Goal: Information Seeking & Learning: Learn about a topic

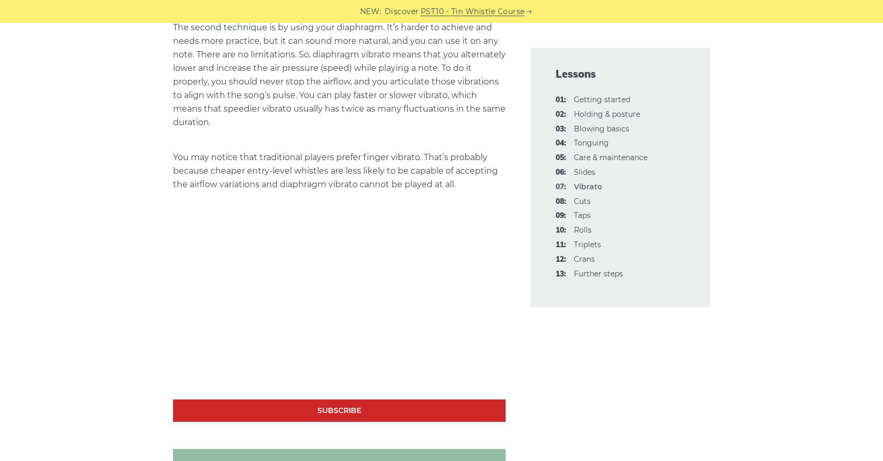
scroll to position [854, 0]
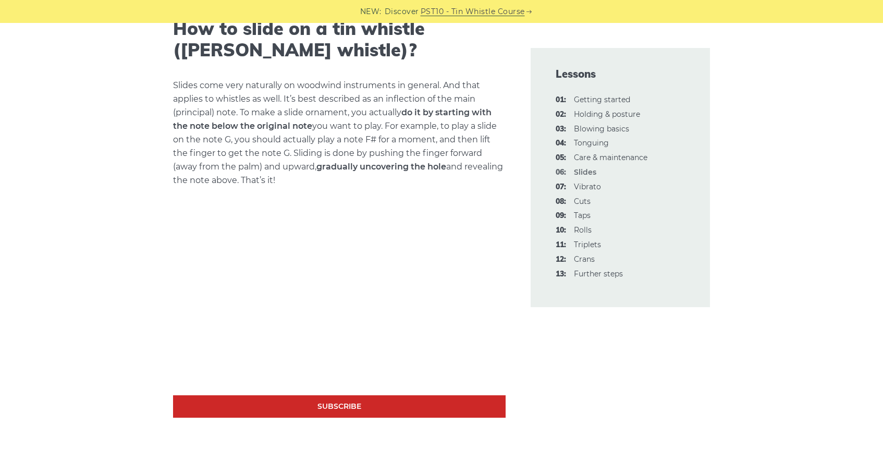
scroll to position [377, 0]
click at [634, 0] on div "NEW: Discover PST10 - Tin Whistle Course" at bounding box center [441, 11] width 883 height 23
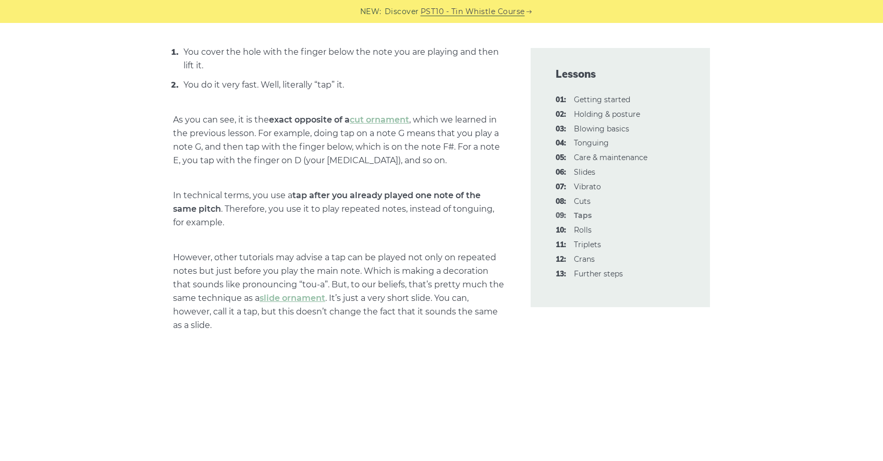
scroll to position [473, 0]
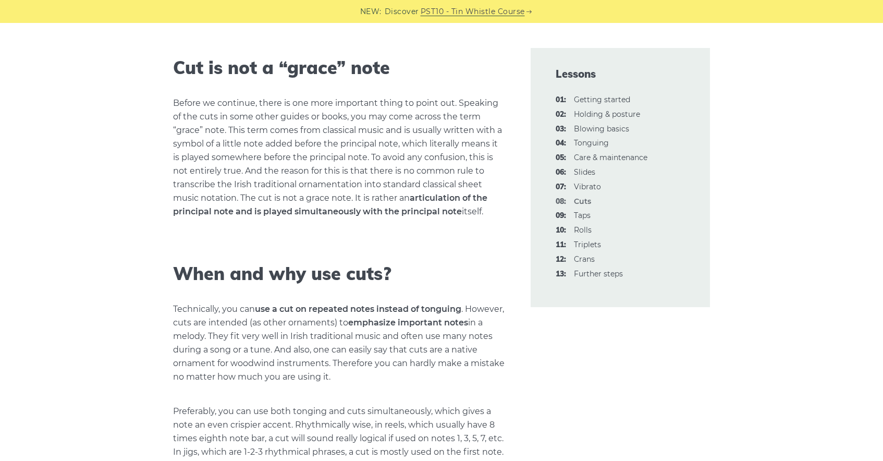
scroll to position [1252, 0]
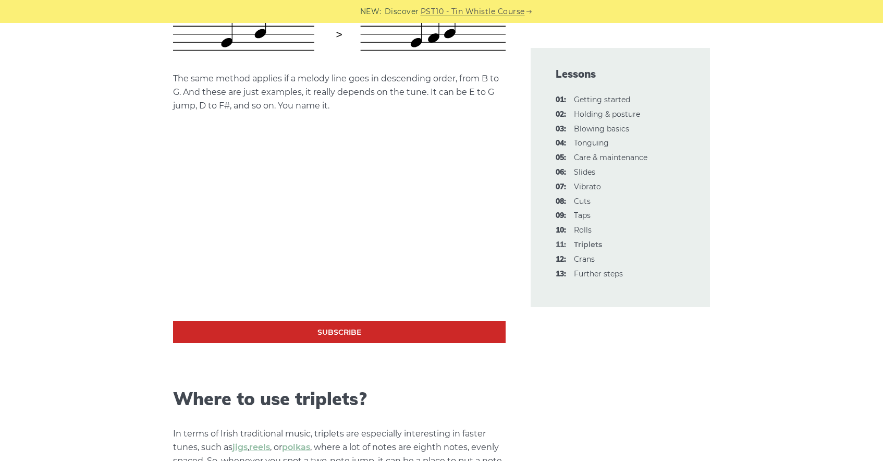
scroll to position [582, 0]
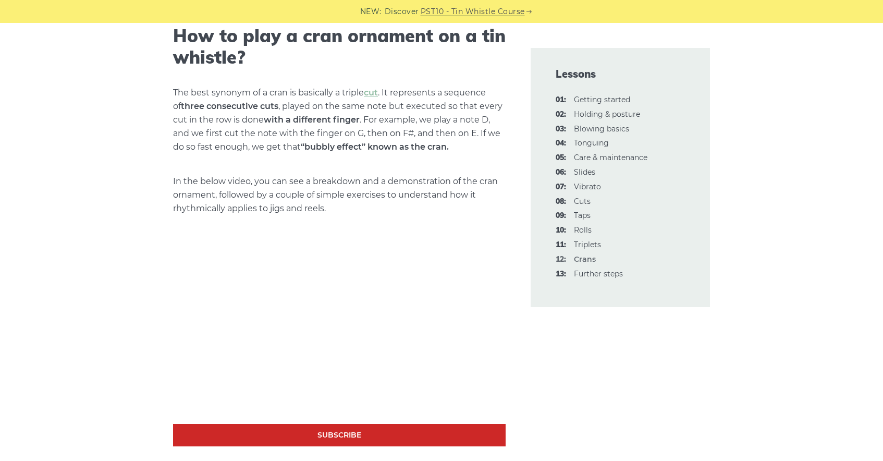
scroll to position [383, 0]
